Goal: Task Accomplishment & Management: Use online tool/utility

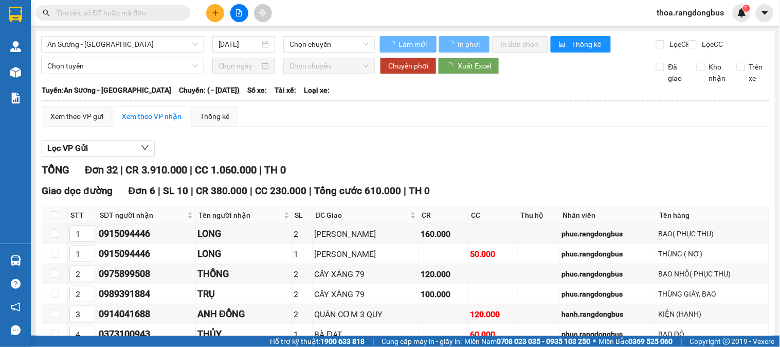
type input "[DATE]"
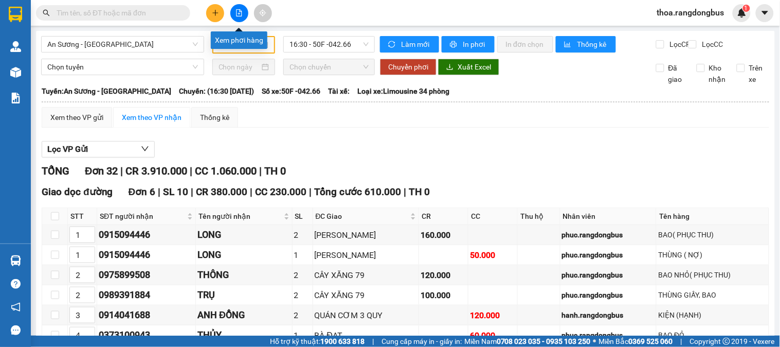
click at [235, 8] on button at bounding box center [239, 13] width 18 height 18
click at [53, 44] on span "An Sương - [GEOGRAPHIC_DATA]" at bounding box center [122, 44] width 151 height 15
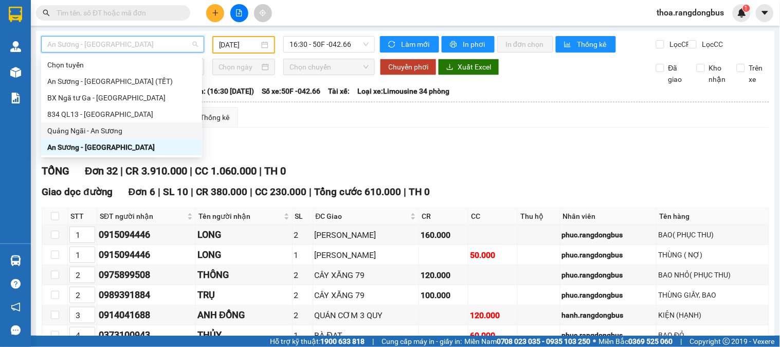
click at [80, 131] on div "Quảng Ngãi - An Sương" at bounding box center [121, 130] width 149 height 11
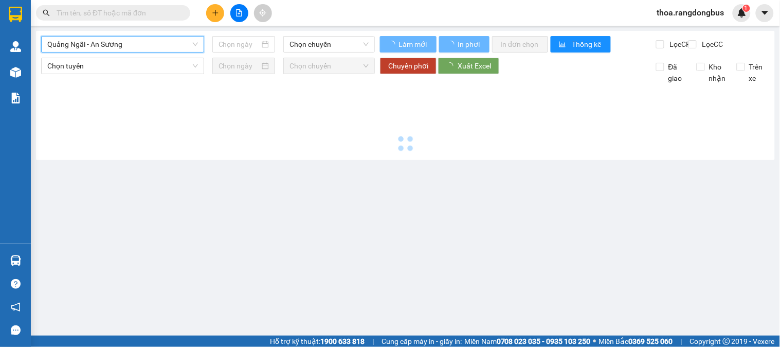
type input "[DATE]"
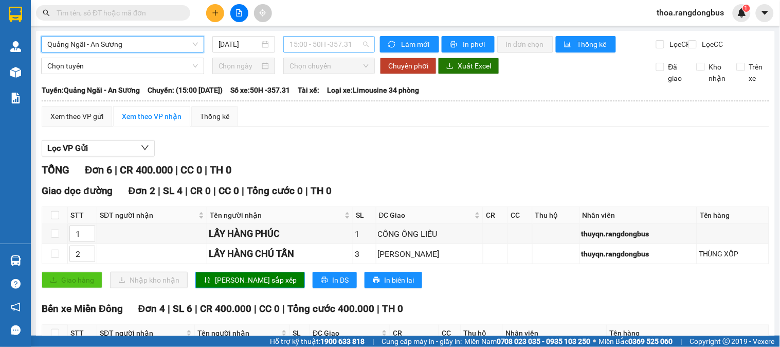
click at [328, 39] on span "15:00 - 50H -357.31" at bounding box center [328, 44] width 79 height 15
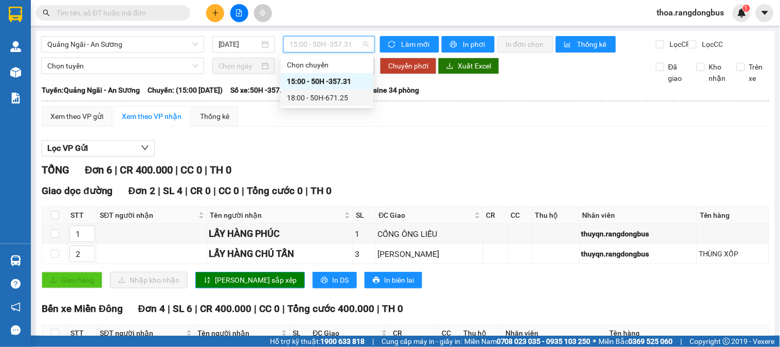
click at [358, 146] on div "Lọc VP Gửi TỔNG Đơn 6 | CR 400.000 | CC 0 | TH 0 Giao dọc đường Đơn 2 | SL 4 |…" at bounding box center [406, 297] width 728 height 324
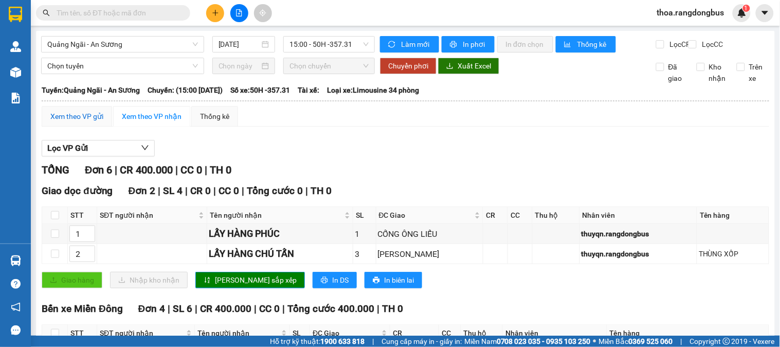
click at [69, 120] on div "Xem theo VP gửi" at bounding box center [76, 116] width 53 height 11
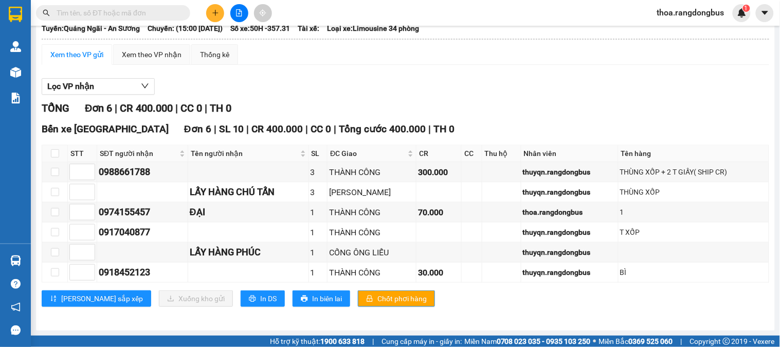
scroll to position [72, 0]
click at [76, 214] on input at bounding box center [82, 211] width 25 height 15
click at [53, 210] on input "checkbox" at bounding box center [55, 212] width 8 height 8
checkbox input "true"
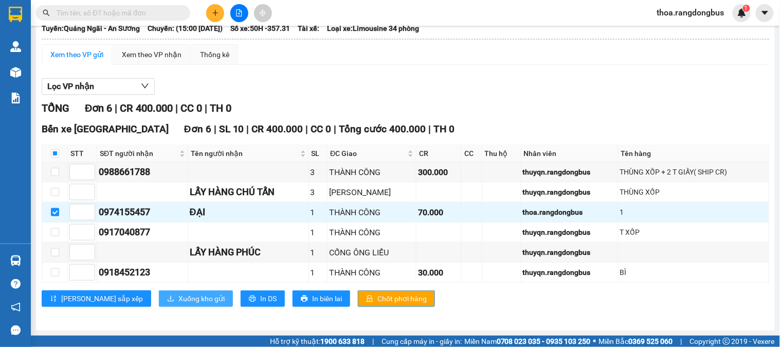
click at [178, 299] on span "Xuống kho gửi" at bounding box center [201, 298] width 46 height 11
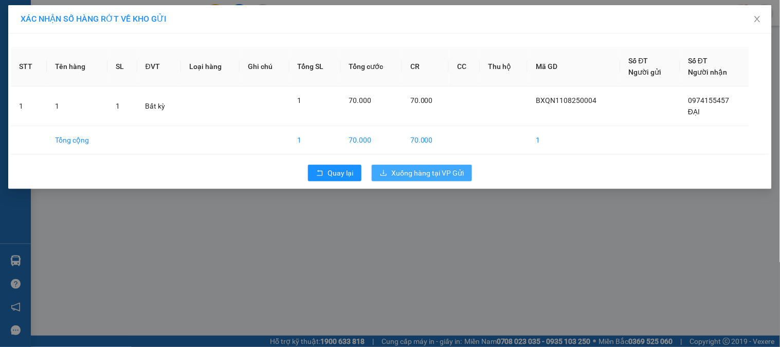
click at [410, 169] on span "Xuống hàng tại VP Gửi" at bounding box center [427, 172] width 72 height 11
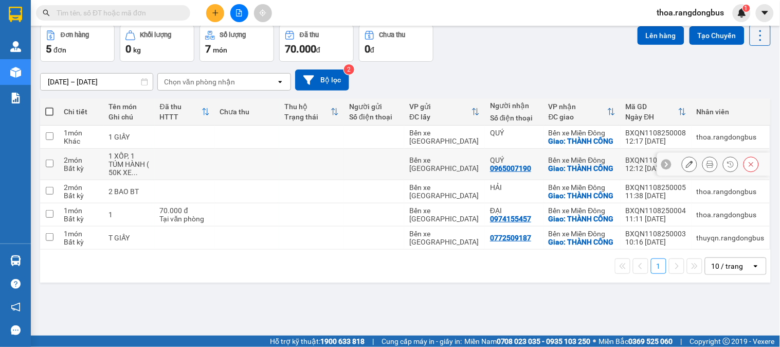
scroll to position [47, 0]
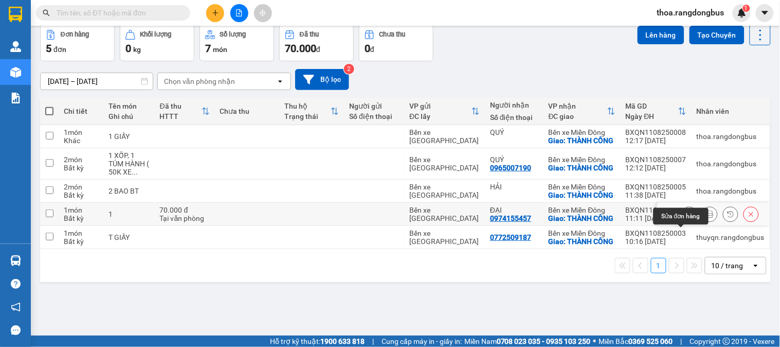
click at [686, 217] on icon at bounding box center [689, 213] width 7 height 7
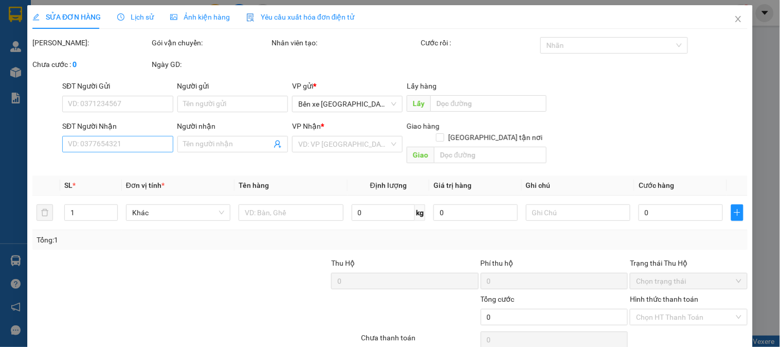
type input "0974155457"
type input "ĐẠI"
checkbox input "true"
type input "THÀNH CÔNG"
type input "70.000"
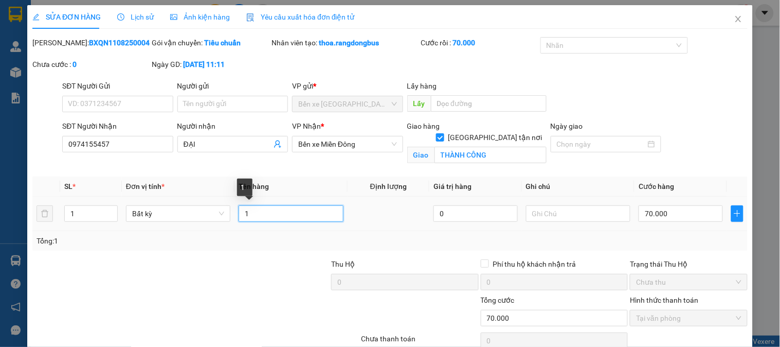
click at [289, 214] on input "1" at bounding box center [291, 213] width 104 height 16
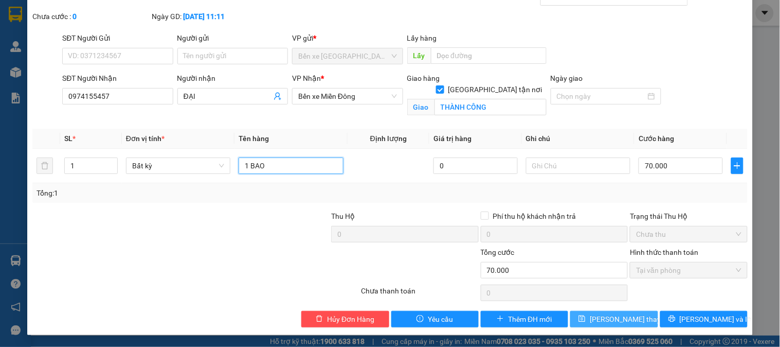
type input "1 BAO"
click at [600, 316] on span "Lưu thay đổi" at bounding box center [631, 318] width 82 height 11
